Goal: Transaction & Acquisition: Purchase product/service

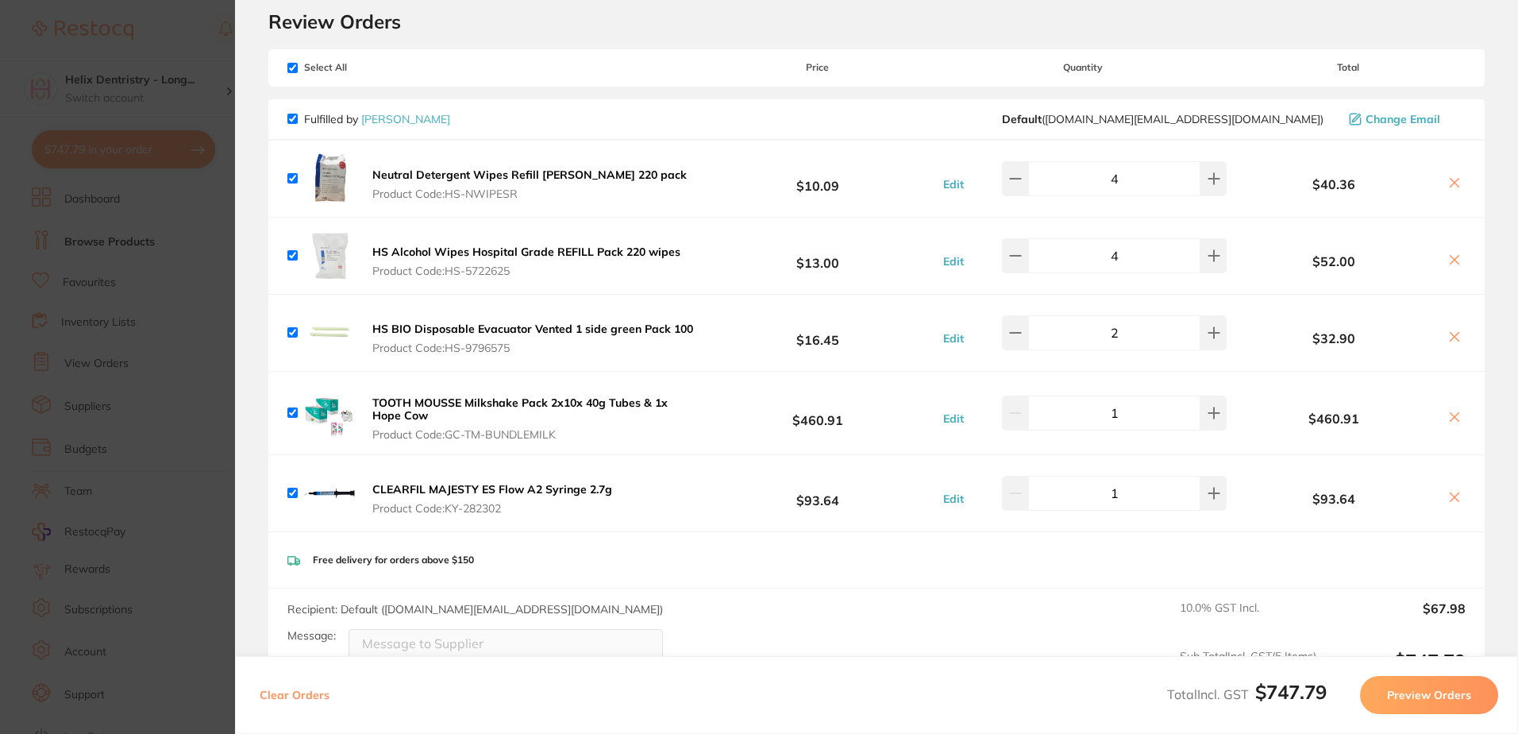
scroll to position [79, 0]
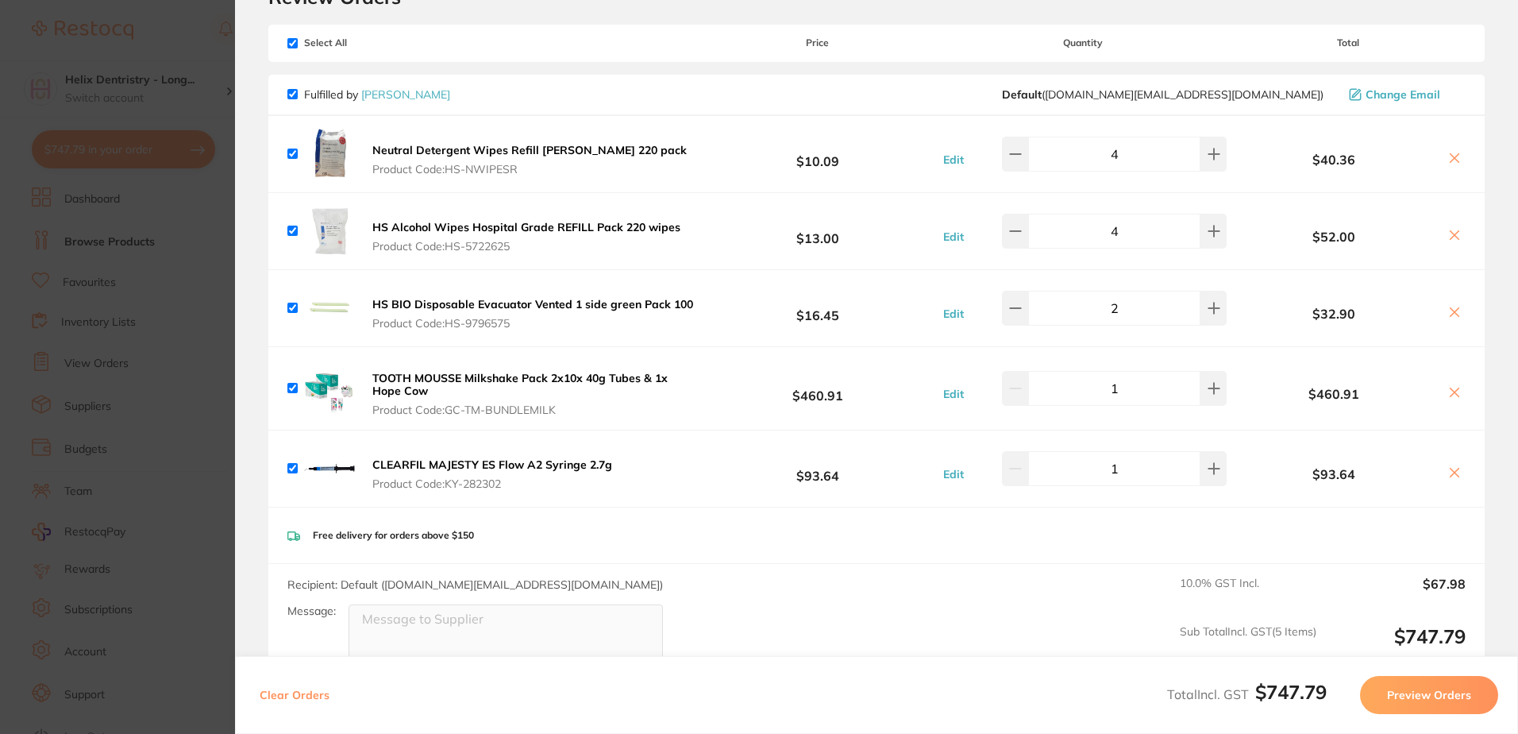
click at [187, 311] on section "Update RRP Set your pre negotiated price for this item. Item Agreed RRP (excl. …" at bounding box center [759, 367] width 1518 height 734
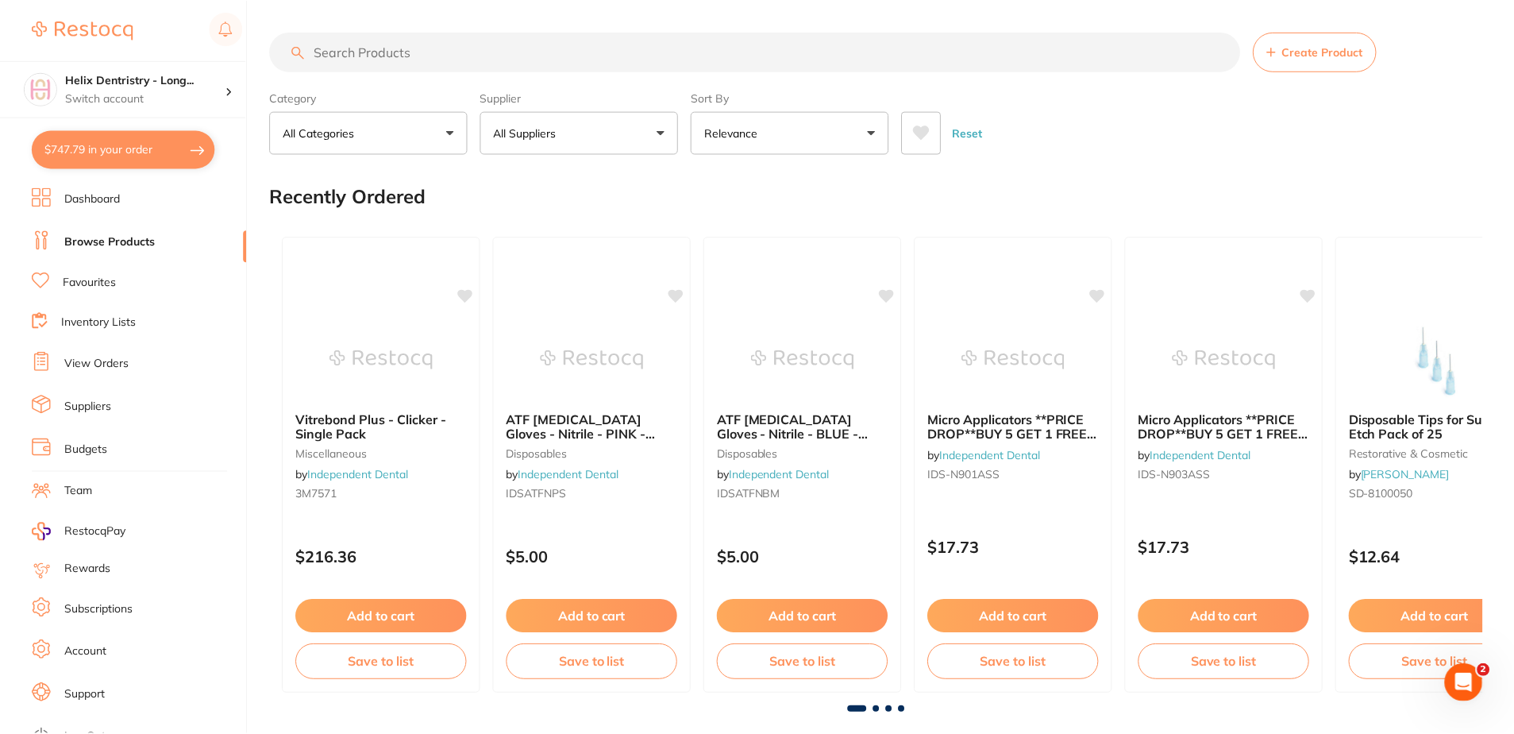
scroll to position [5, 0]
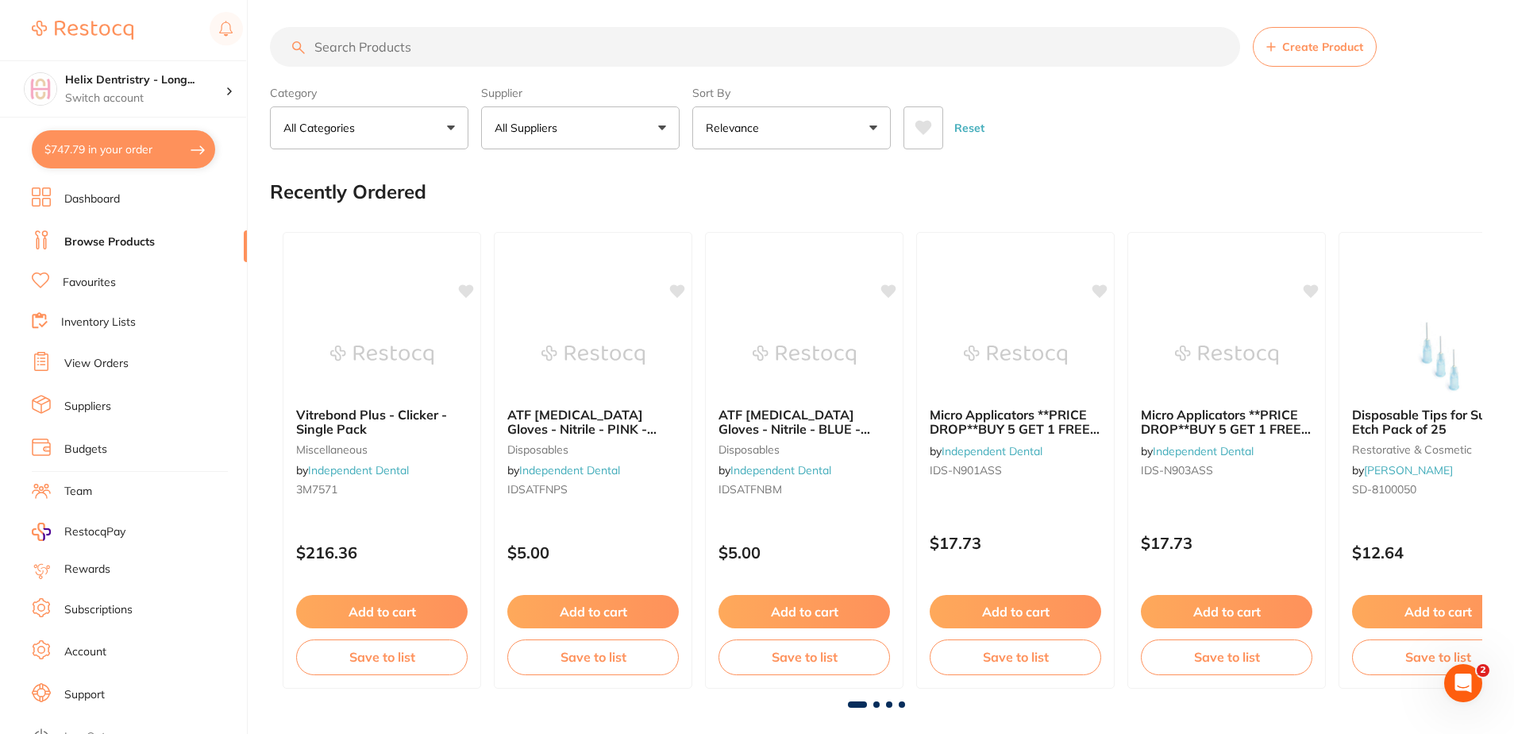
click at [402, 47] on input "search" at bounding box center [755, 47] width 970 height 40
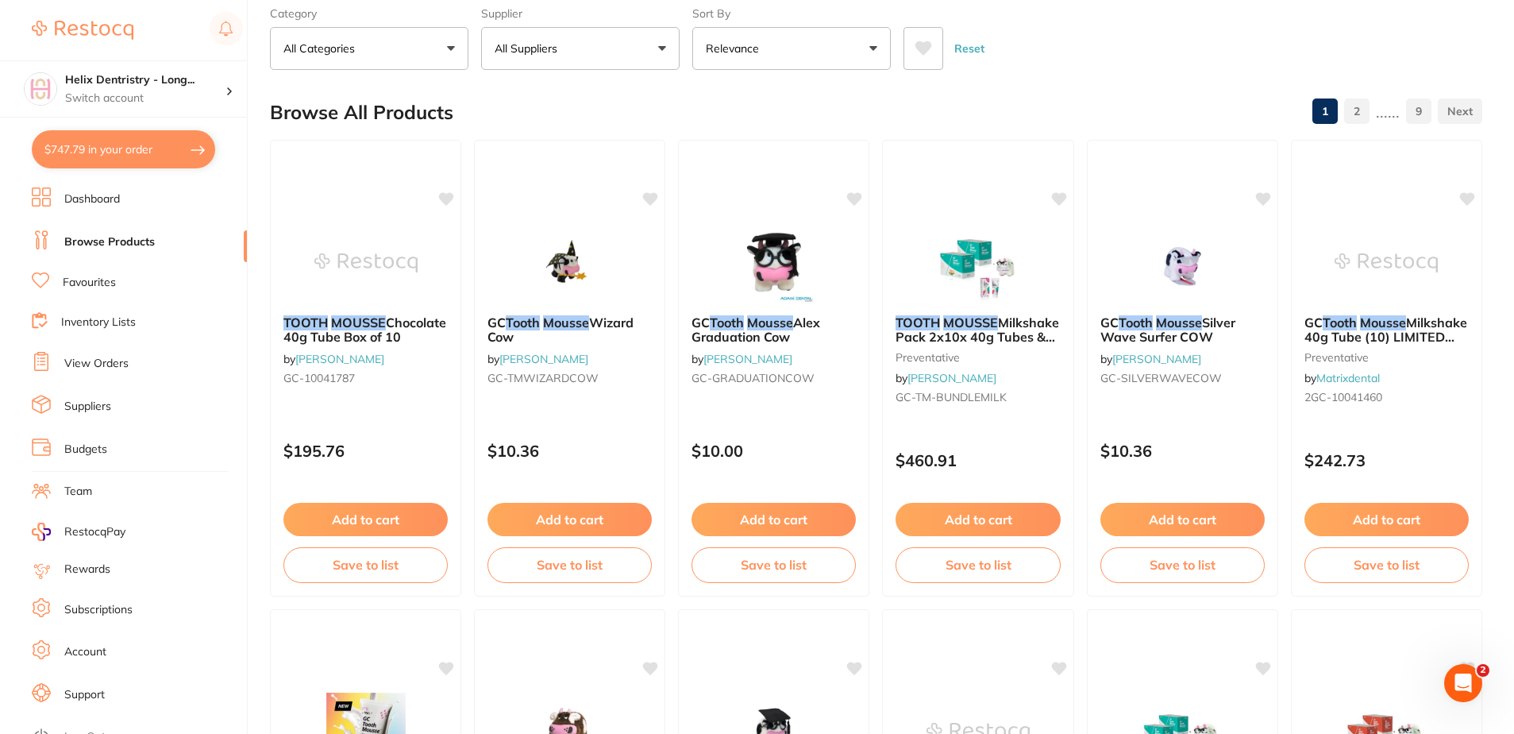
scroll to position [0, 0]
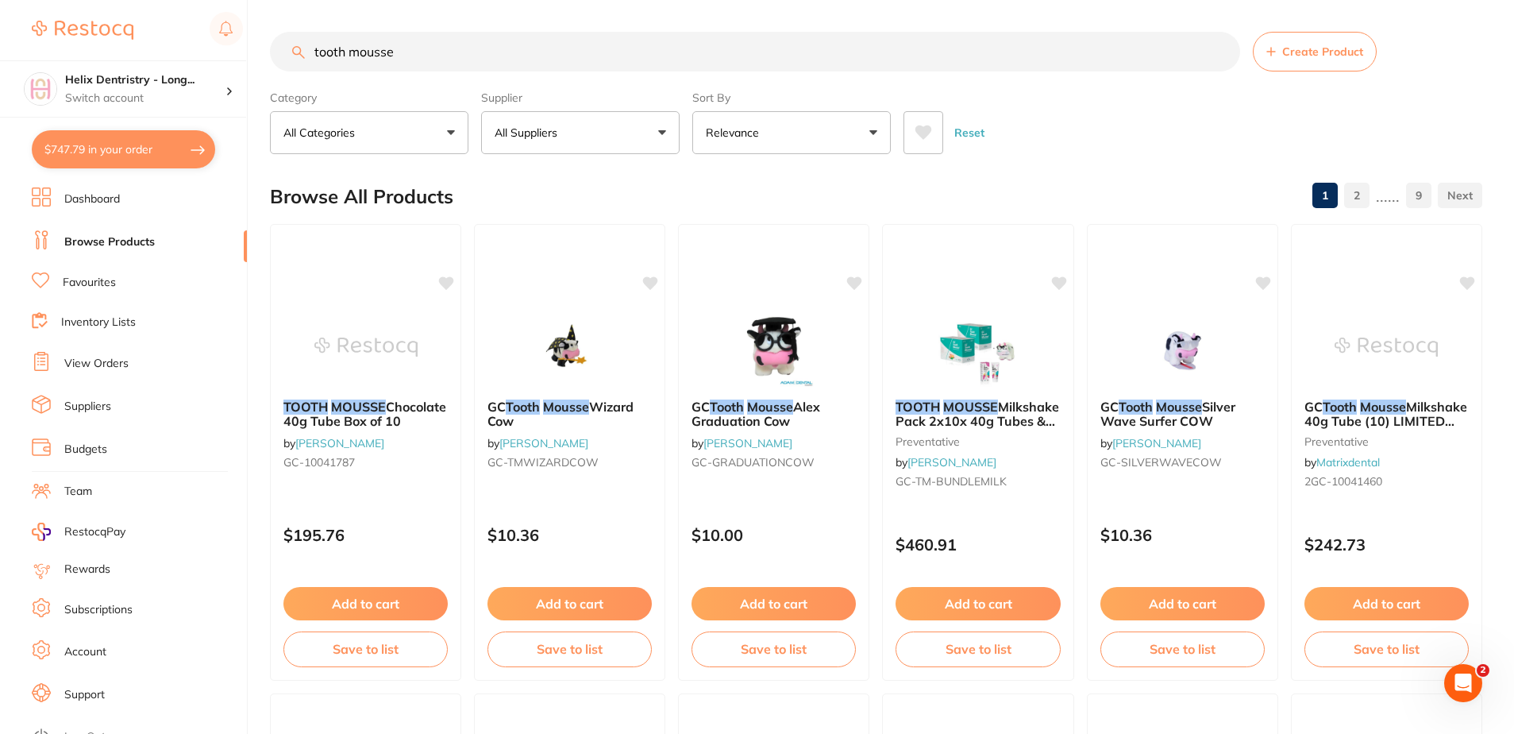
click at [627, 49] on input "tooth mousse" at bounding box center [755, 52] width 970 height 40
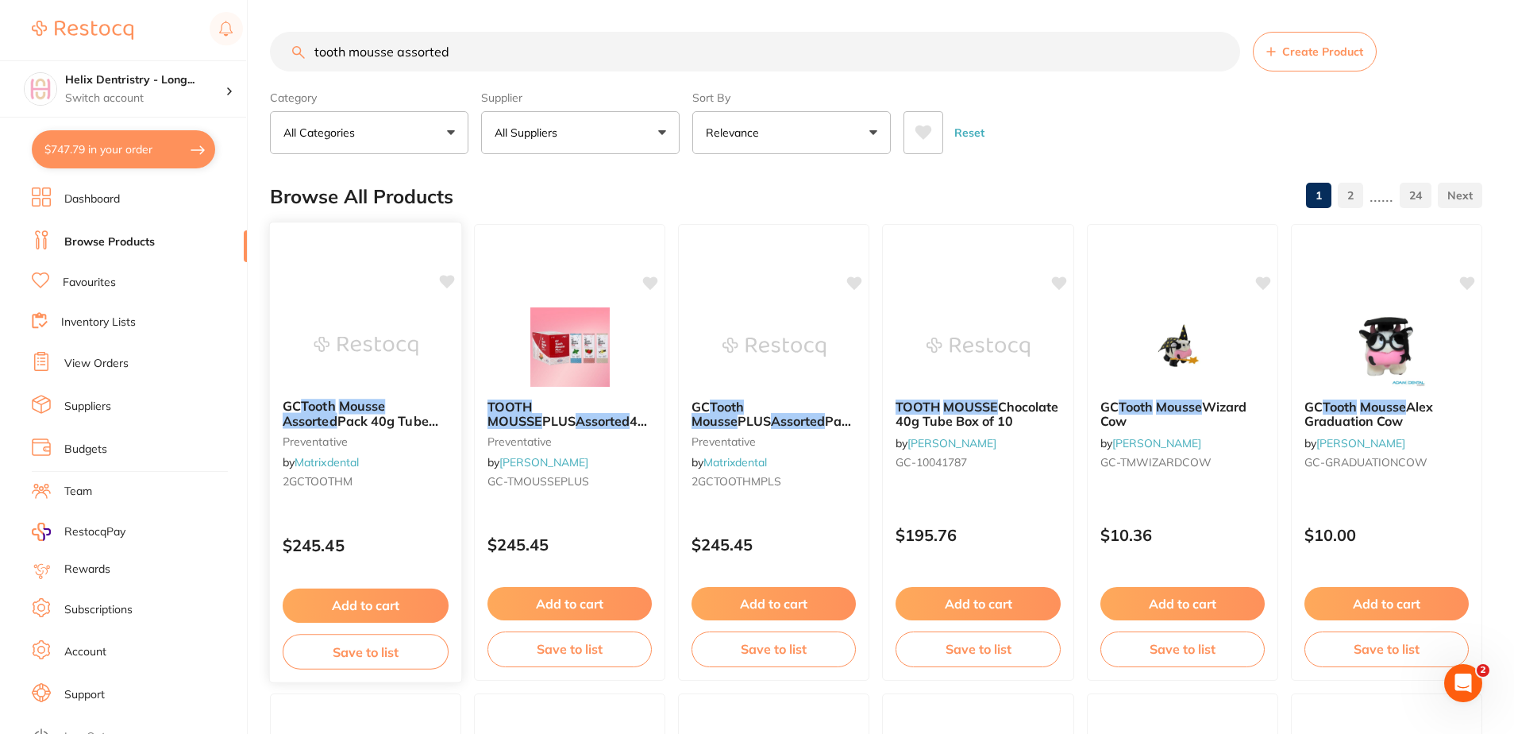
type input "tooth mousse assorted"
click at [369, 359] on img at bounding box center [366, 346] width 104 height 80
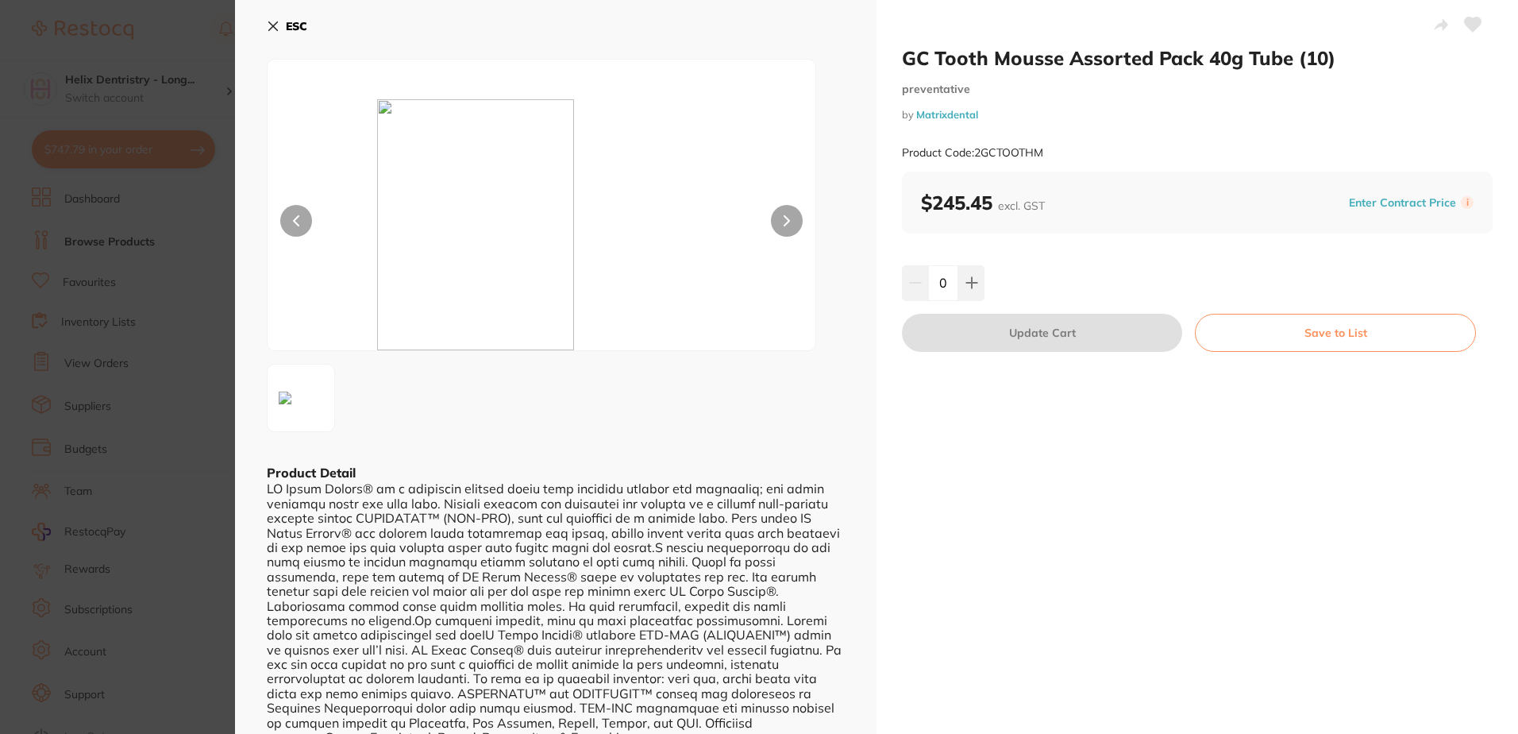
click at [179, 280] on section "GC Tooth Mousse Assorted Pack 40g Tube (10) preventative by Matrixdental Produc…" at bounding box center [759, 367] width 1518 height 734
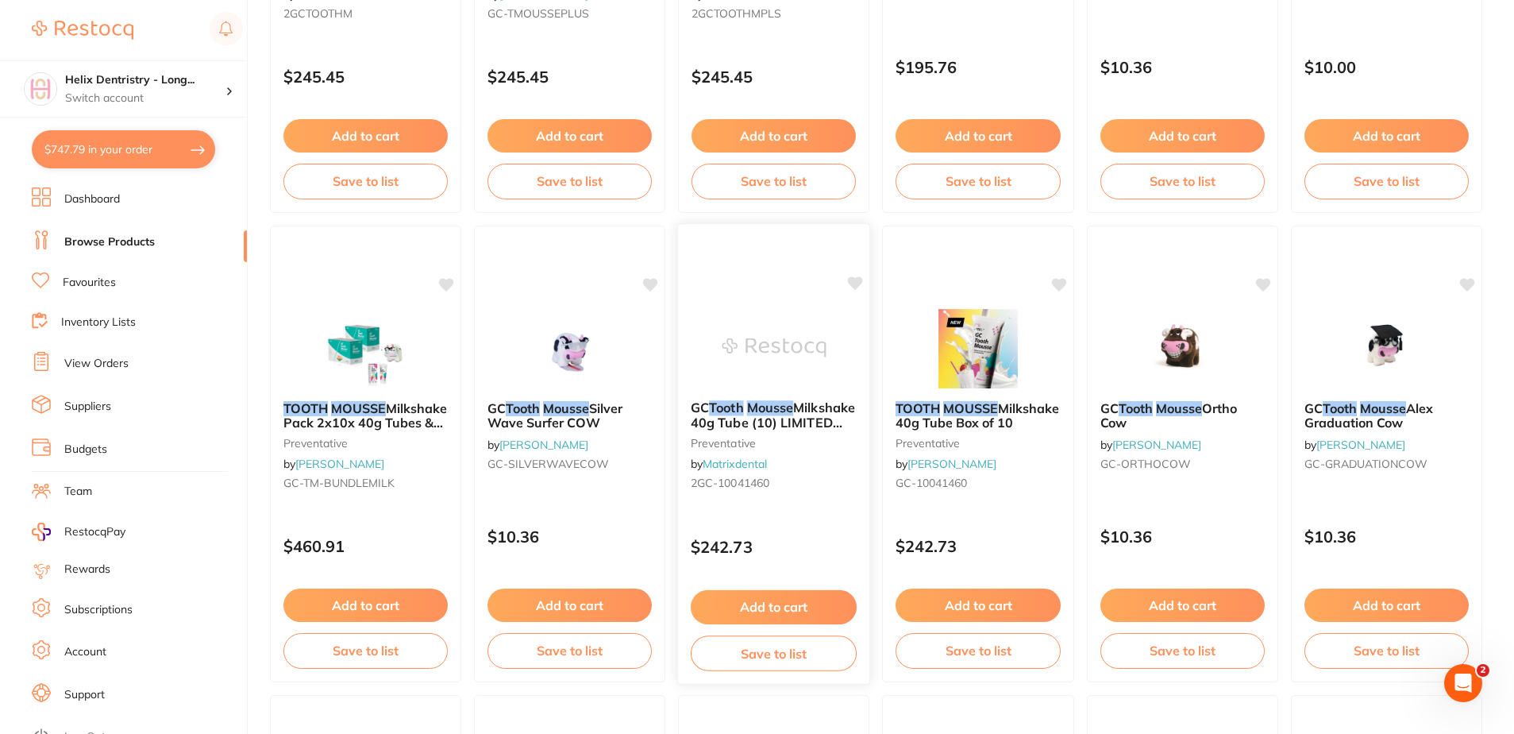
scroll to position [481, 0]
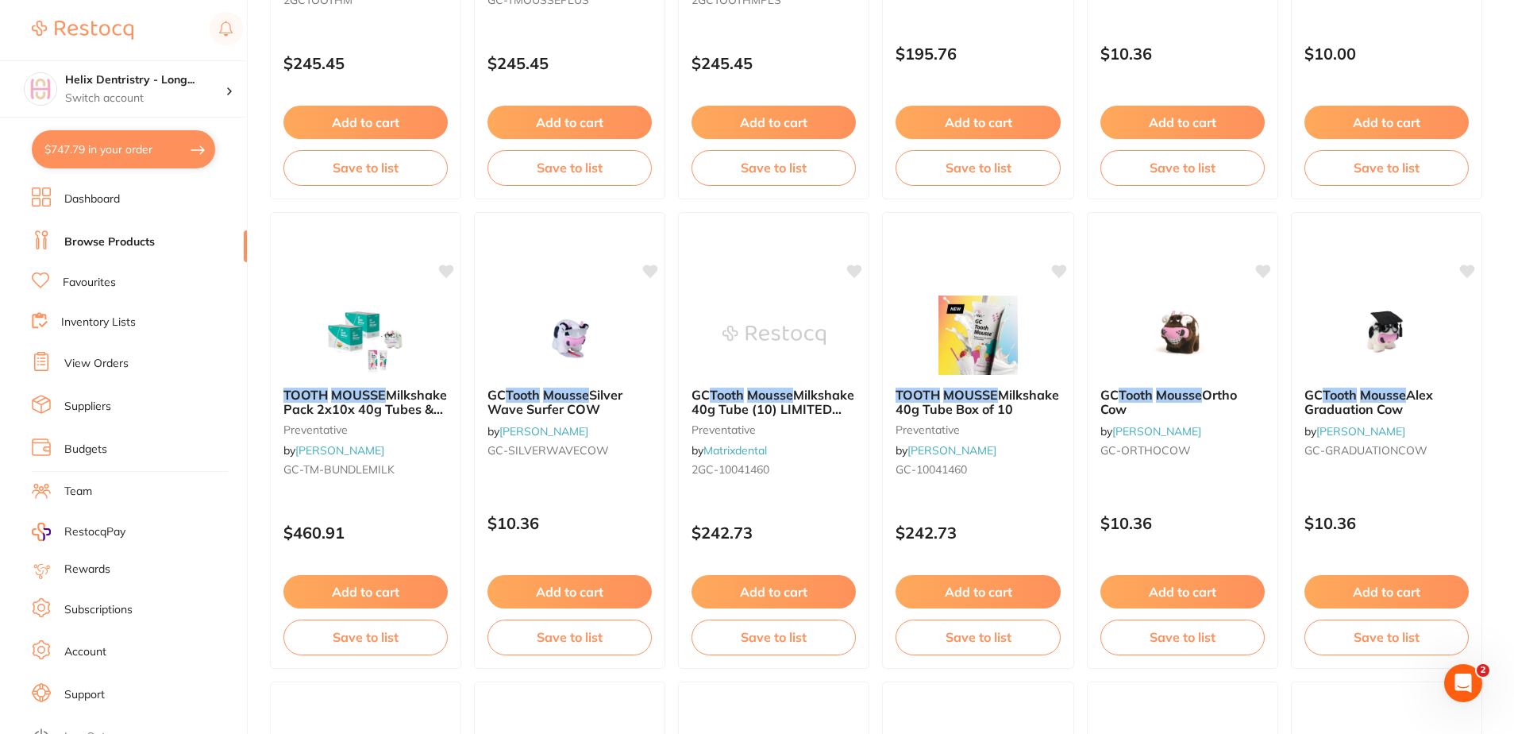
click at [135, 138] on button "$747.79 in your order" at bounding box center [123, 149] width 183 height 38
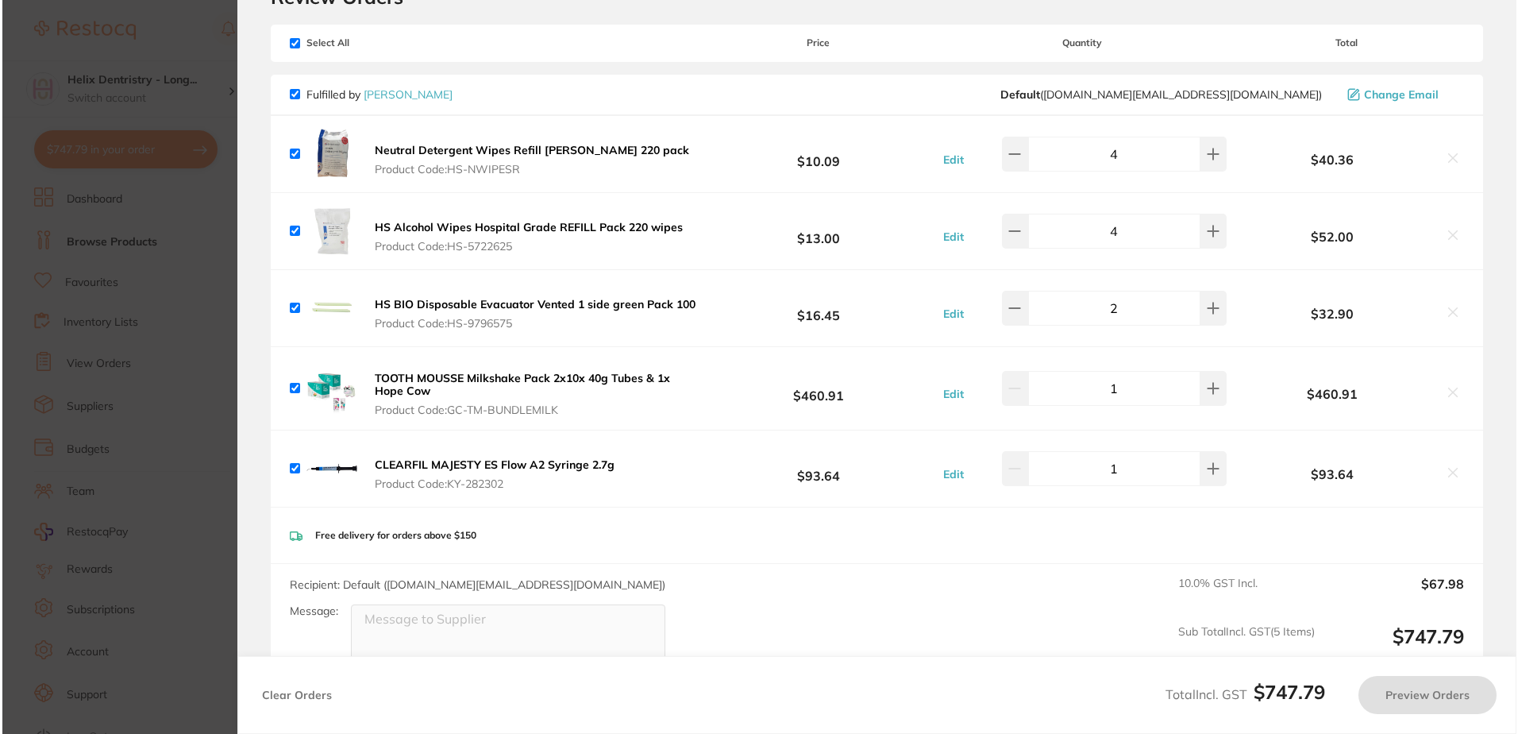
scroll to position [0, 0]
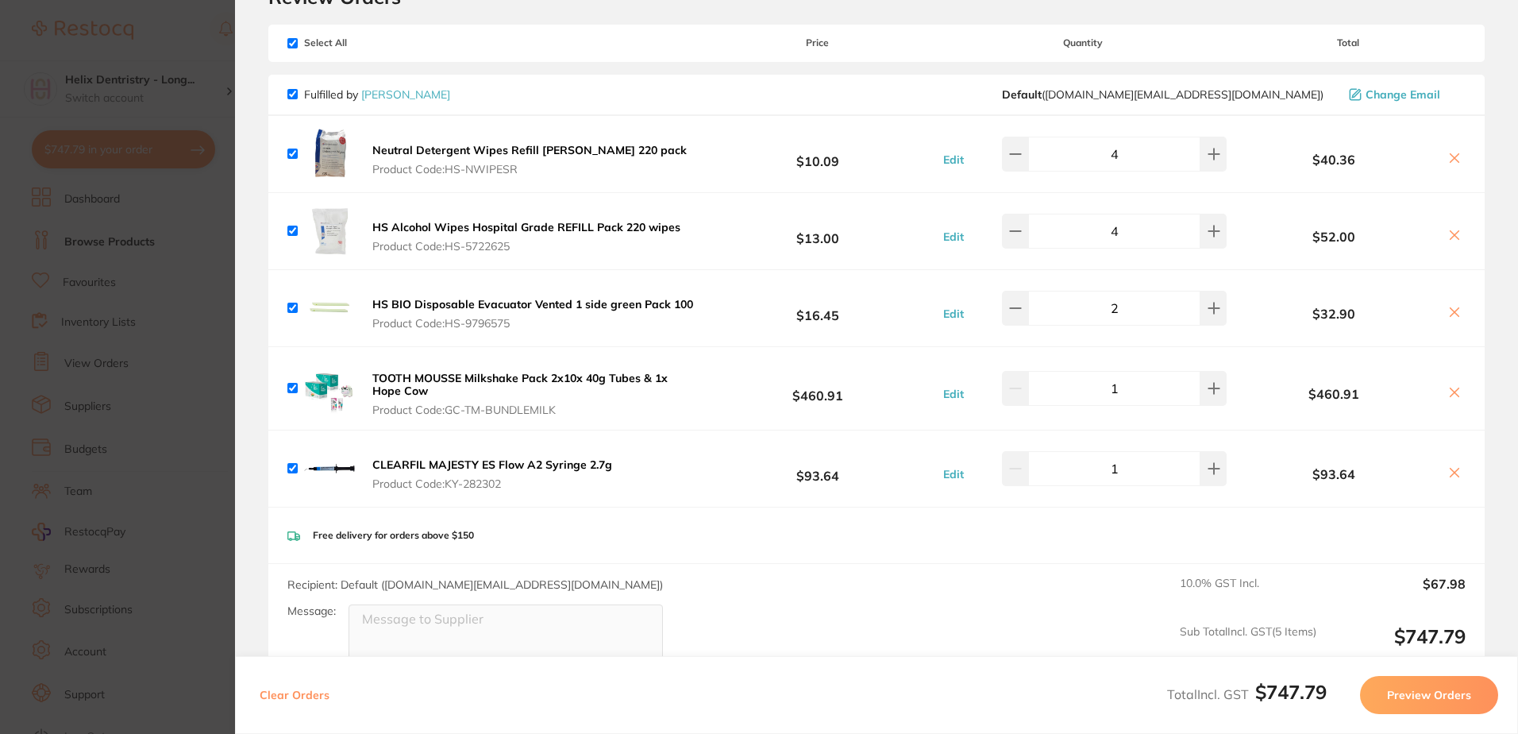
click at [1449, 392] on icon at bounding box center [1454, 392] width 13 height 13
checkbox input "false"
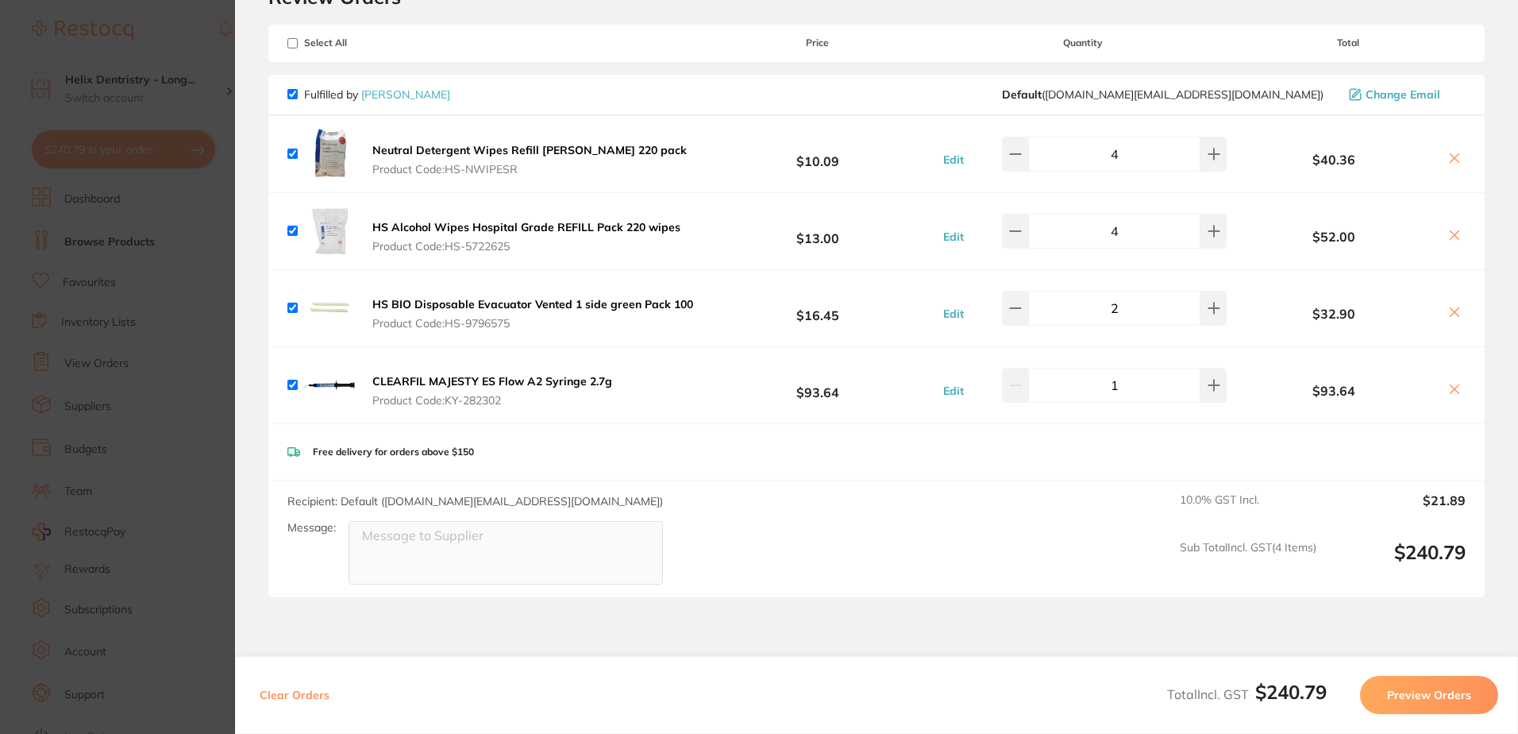
click at [179, 272] on section "Update RRP Set your pre negotiated price for this item. Item Agreed RRP (excl. …" at bounding box center [759, 367] width 1518 height 734
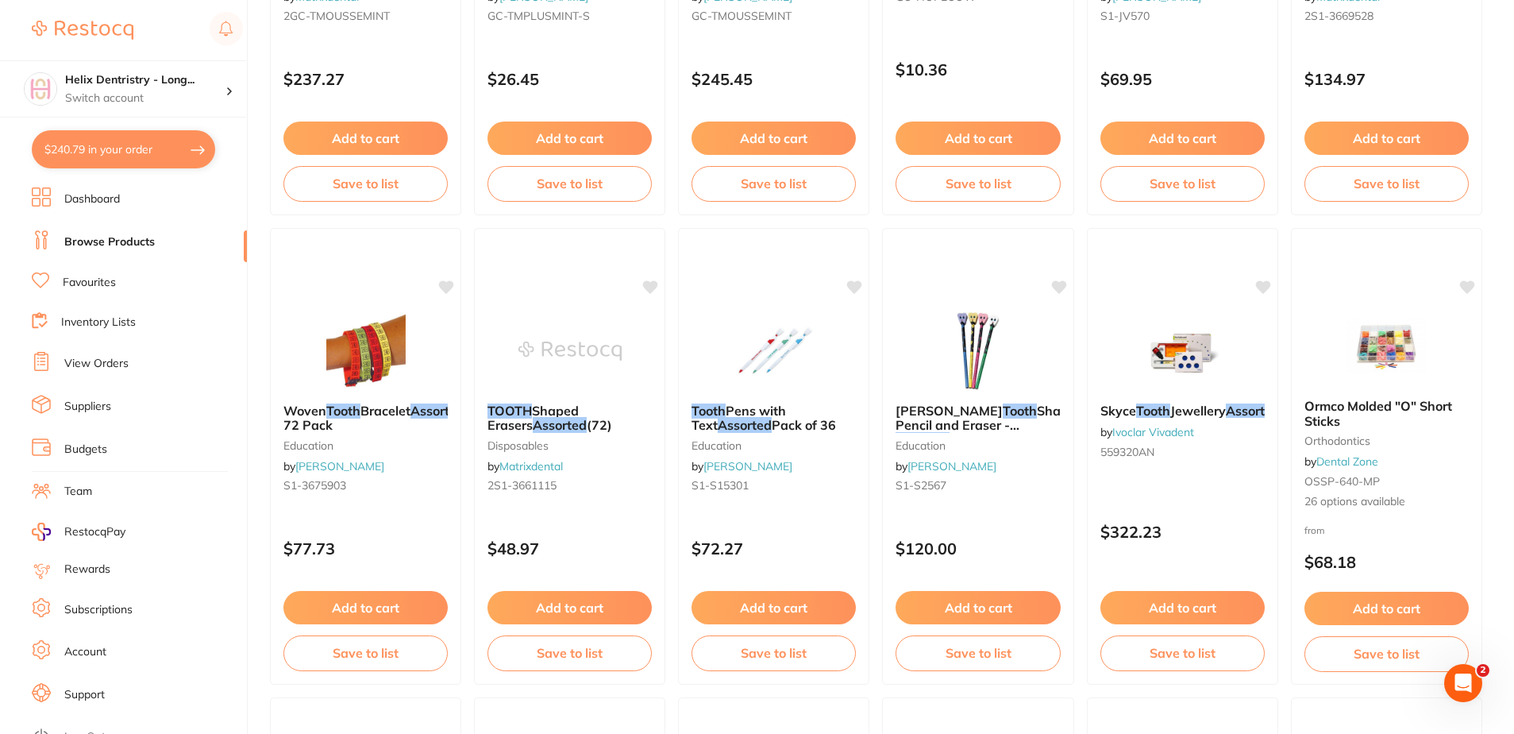
scroll to position [1911, 0]
